Goal: Task Accomplishment & Management: Use online tool/utility

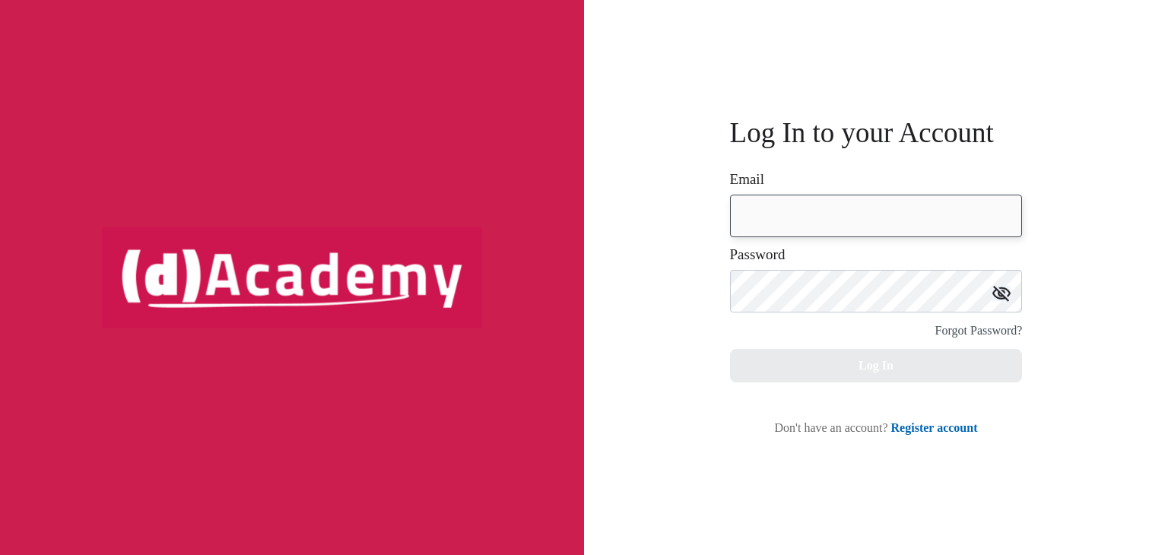
click at [902, 230] on input "email" at bounding box center [876, 216] width 293 height 43
type input "**********"
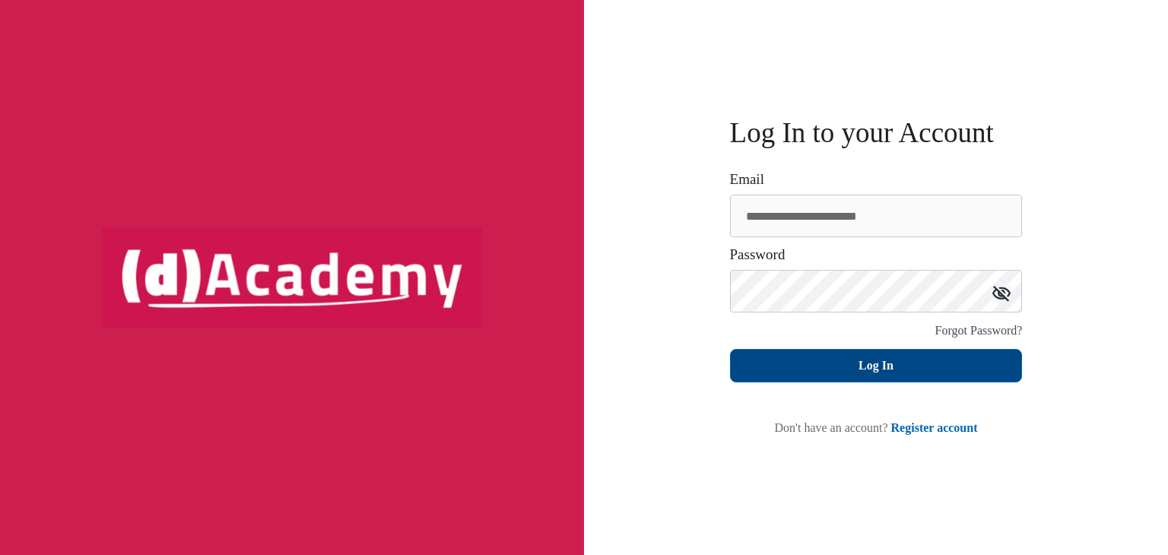
click at [842, 373] on button "Log In" at bounding box center [876, 365] width 293 height 33
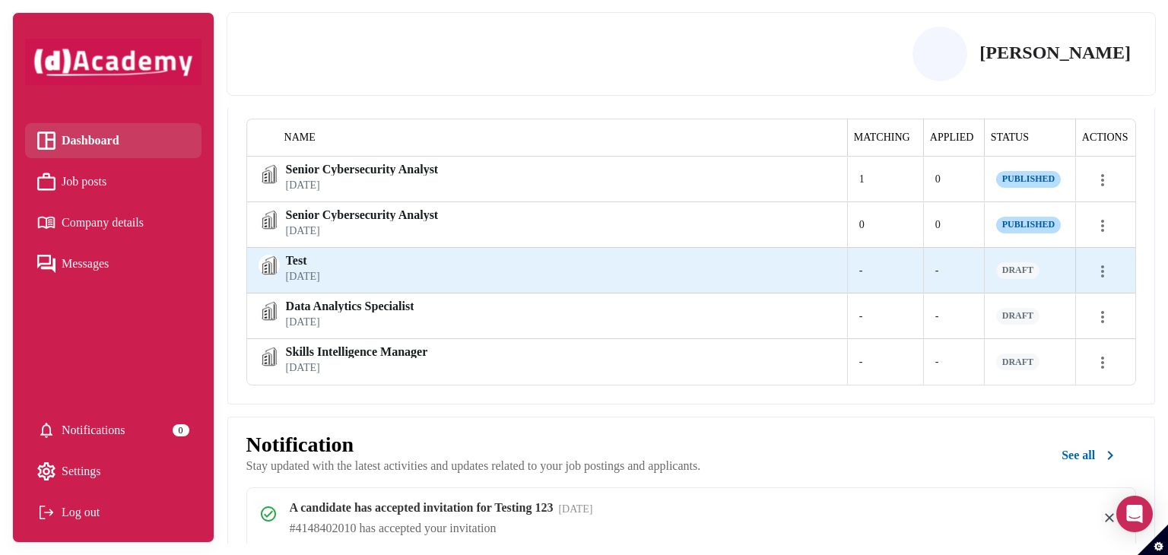
scroll to position [304, 0]
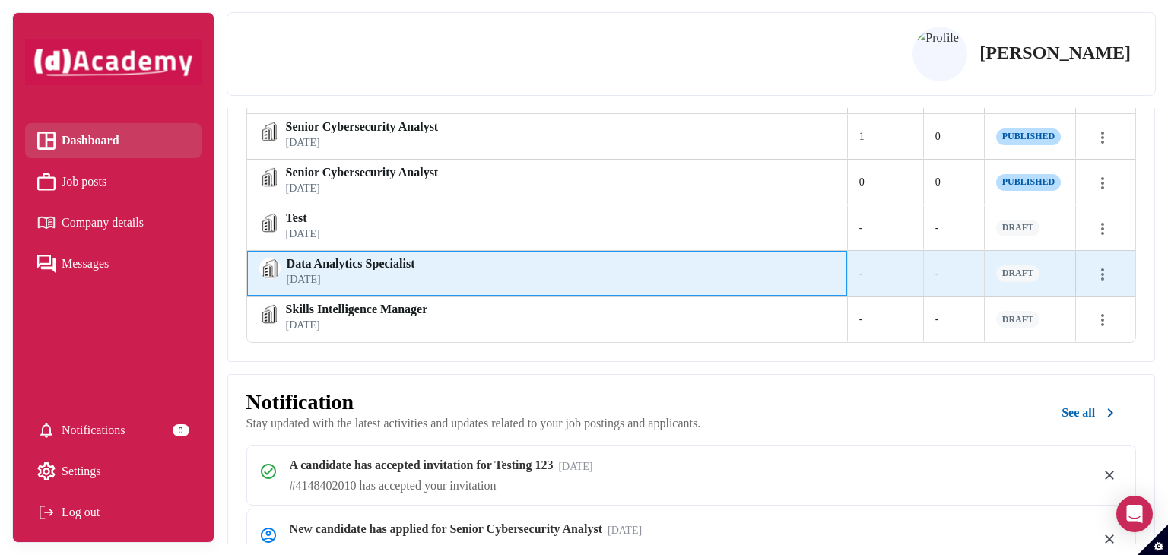
click at [359, 283] on span "September 26, 2025" at bounding box center [351, 280] width 129 height 13
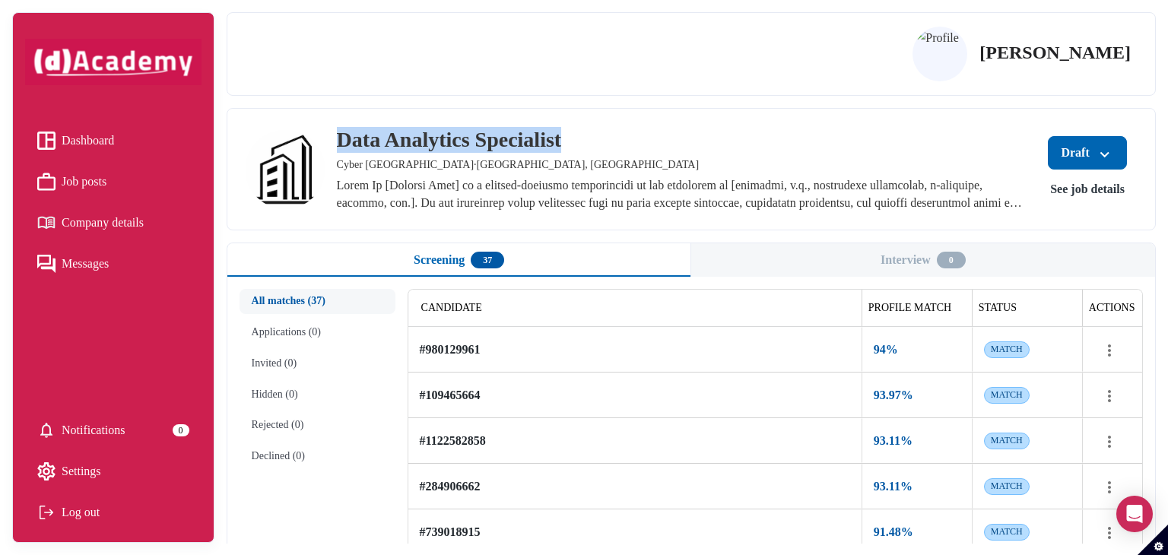
drag, startPoint x: 608, startPoint y: 141, endPoint x: 331, endPoint y: 135, distance: 277.6
click at [331, 135] on div "Data Analytics Specialist Cyber Europe · Dublin, Leinster" at bounding box center [636, 169] width 781 height 84
copy div "Data Analytics Specialist"
click at [678, 49] on div "Sarah Taylor" at bounding box center [691, 54] width 879 height 58
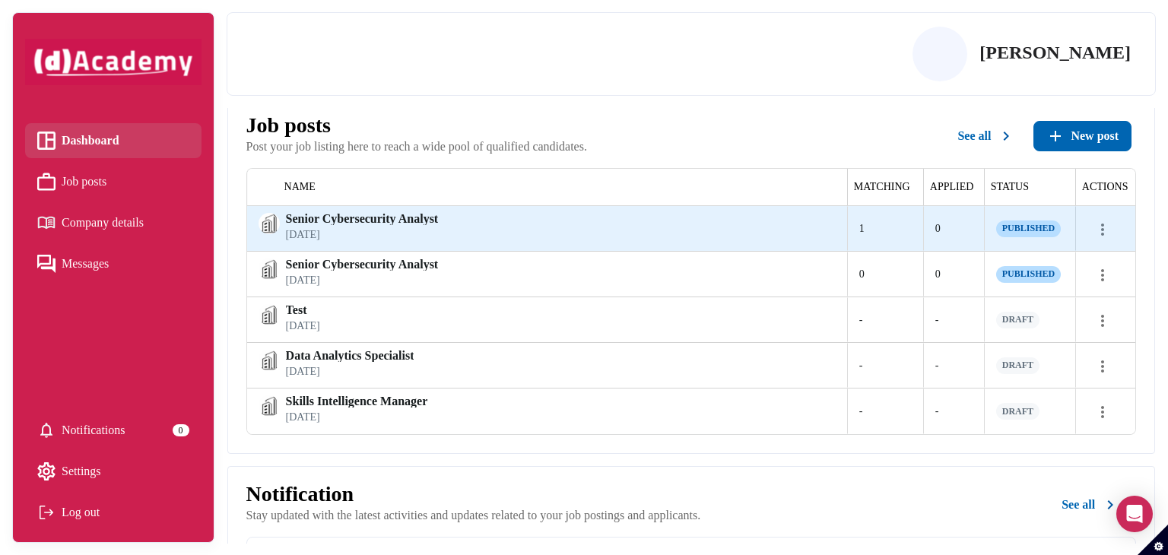
scroll to position [304, 0]
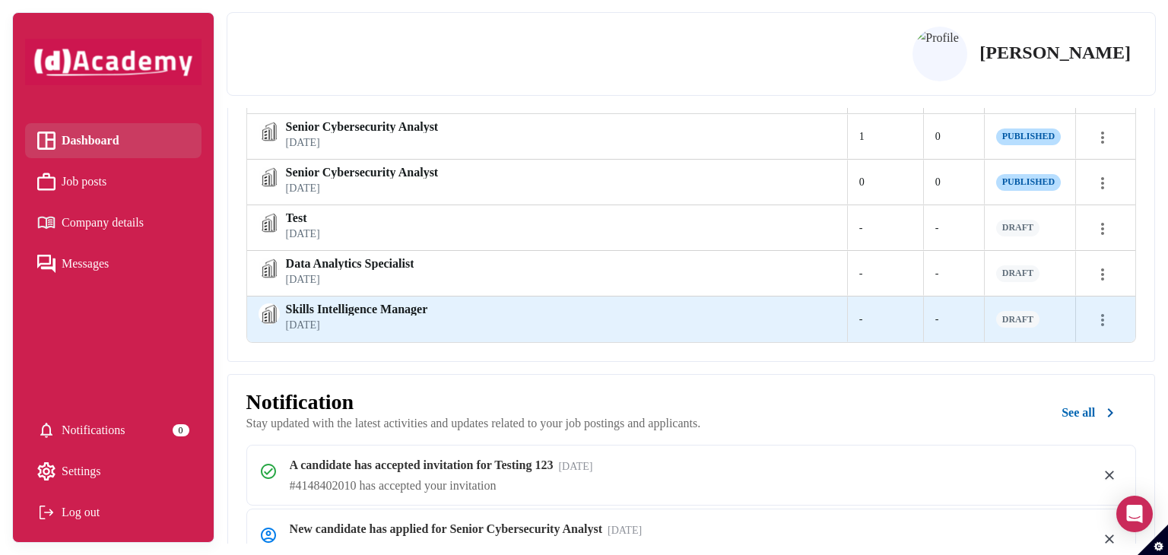
click at [559, 336] on div "Skills Intelligence Manager September 18, 2025" at bounding box center [547, 320] width 600 height 46
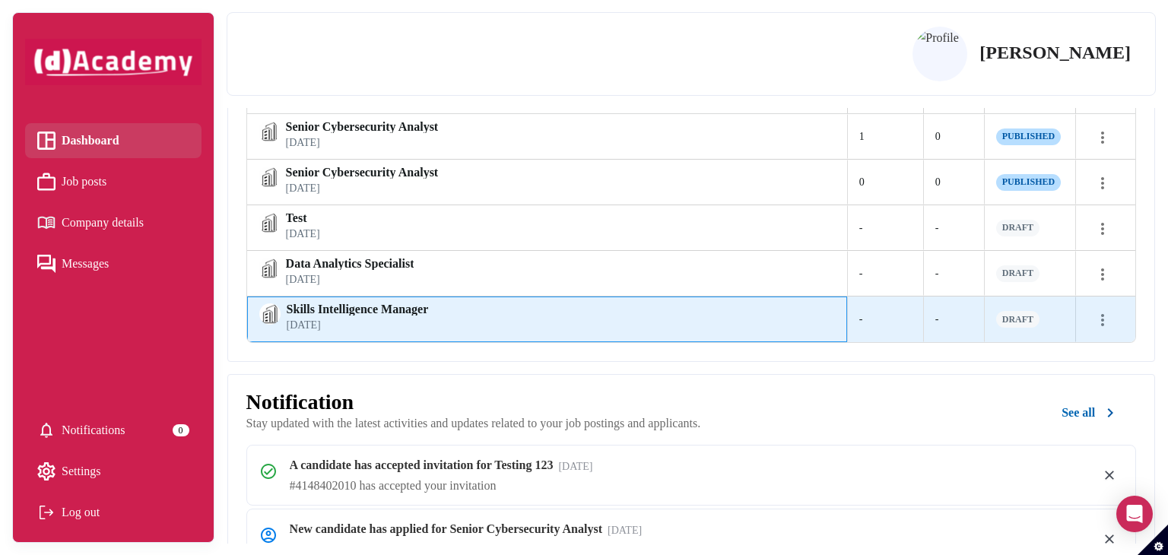
click at [420, 307] on span "Skills Intelligence Manager" at bounding box center [358, 309] width 142 height 12
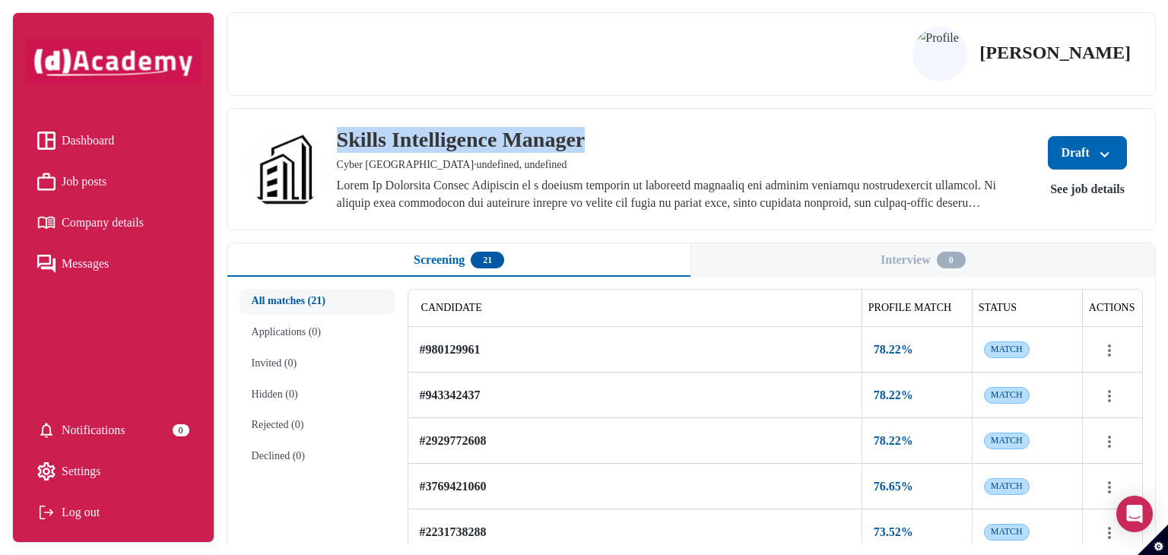
drag, startPoint x: 633, startPoint y: 148, endPoint x: 339, endPoint y: 147, distance: 293.5
click at [339, 147] on div "Skills Intelligence Manager" at bounding box center [682, 140] width 690 height 26
copy div "Skills Intelligence Manager"
